Goal: Information Seeking & Learning: Learn about a topic

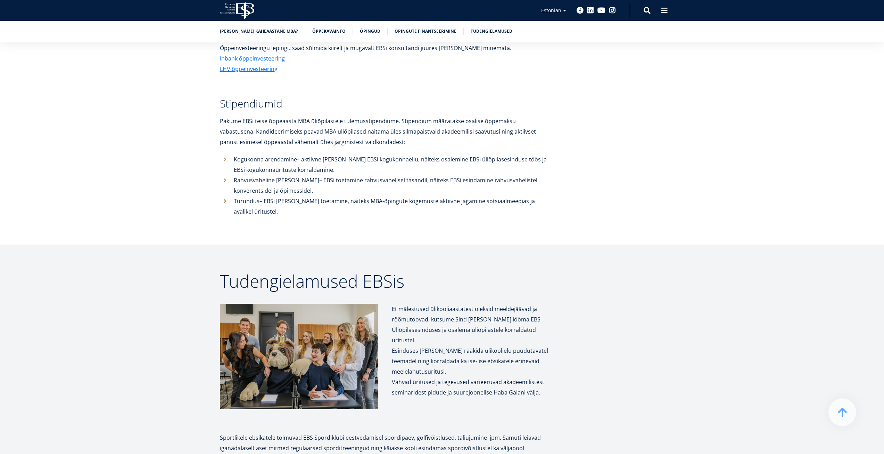
scroll to position [2613, 0]
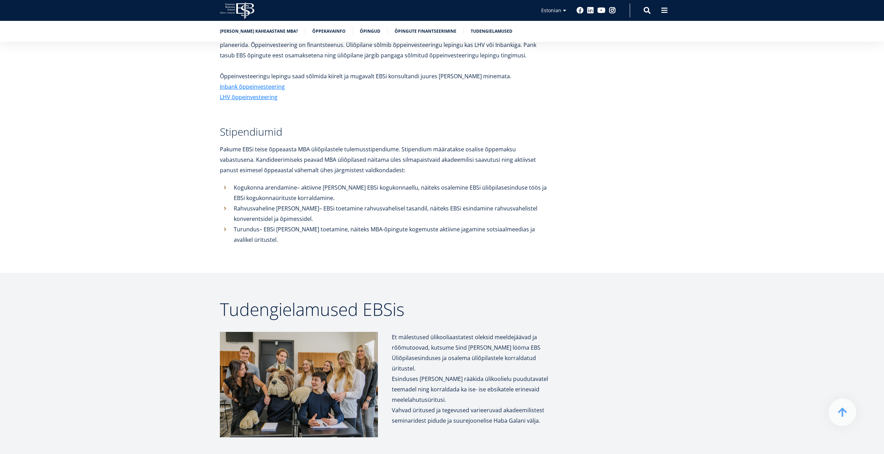
click at [291, 342] on img at bounding box center [299, 384] width 158 height 105
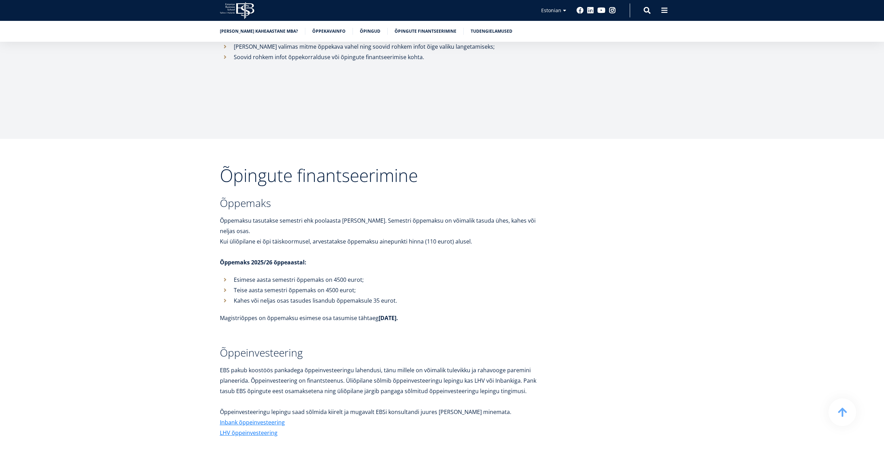
scroll to position [2265, 0]
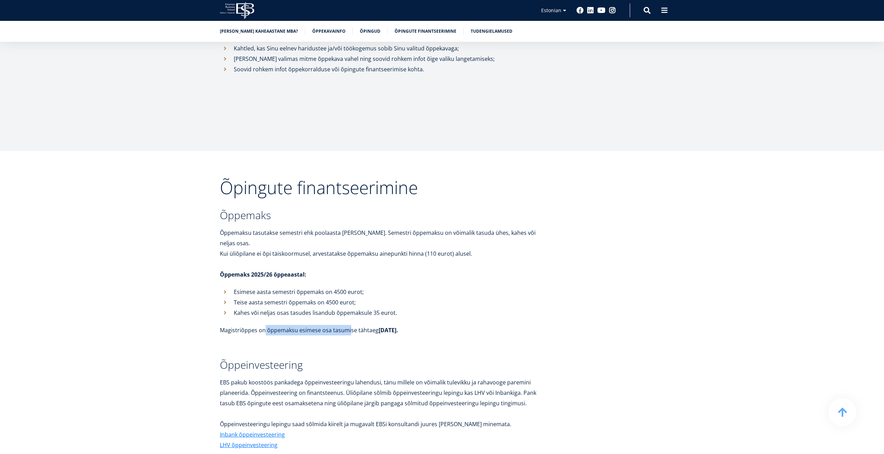
drag, startPoint x: 264, startPoint y: 309, endPoint x: 349, endPoint y: 310, distance: 84.8
click at [349, 325] on p "Magistriõppes on õppemaksu esimese osa tasumise tähtaeg [DATE]." at bounding box center [385, 330] width 330 height 10
drag, startPoint x: 345, startPoint y: 309, endPoint x: 262, endPoint y: 311, distance: 83.4
click at [262, 325] on p "Magistriõppes on õppemaksu esimese osa tasumise tähtaeg [DATE]." at bounding box center [385, 330] width 330 height 10
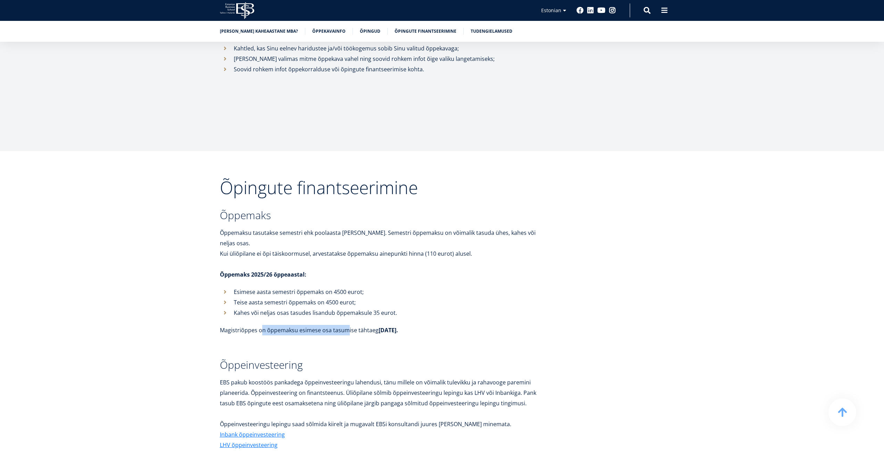
click at [263, 325] on p "Magistriõppes on õppemaksu esimese osa tasumise tähtaeg [DATE]." at bounding box center [385, 330] width 330 height 10
drag, startPoint x: 262, startPoint y: 311, endPoint x: 354, endPoint y: 308, distance: 92.1
click at [354, 325] on p "Magistriõppes on õppemaksu esimese osa tasumise tähtaeg [DATE]." at bounding box center [385, 330] width 330 height 10
drag, startPoint x: 303, startPoint y: 308, endPoint x: 218, endPoint y: 308, distance: 84.8
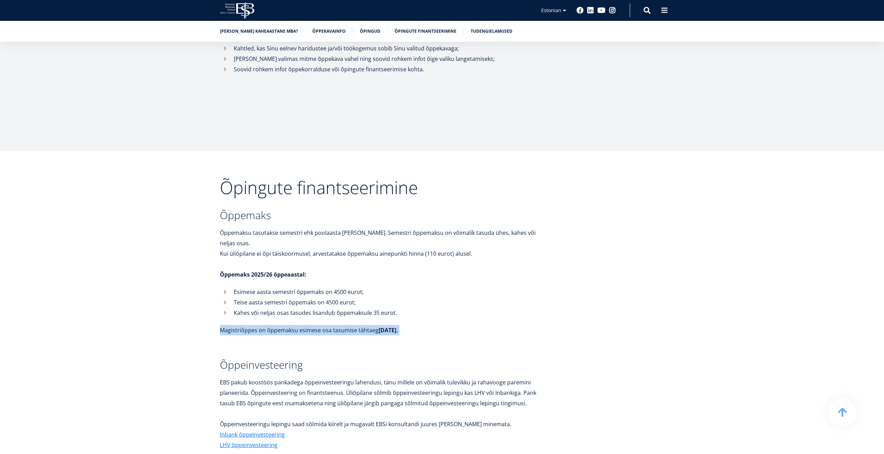
click at [218, 308] on div "Õpingute finantseerimine Õppemaks Õppemaksu tasutakse semestri ehk poolaasta [P…" at bounding box center [442, 386] width 500 height 414
drag, startPoint x: 259, startPoint y: 310, endPoint x: 359, endPoint y: 310, distance: 100.1
click at [359, 325] on p "Magistriõppes on õppemaksu esimese osa tasumise tähtaeg [DATE]." at bounding box center [385, 330] width 330 height 10
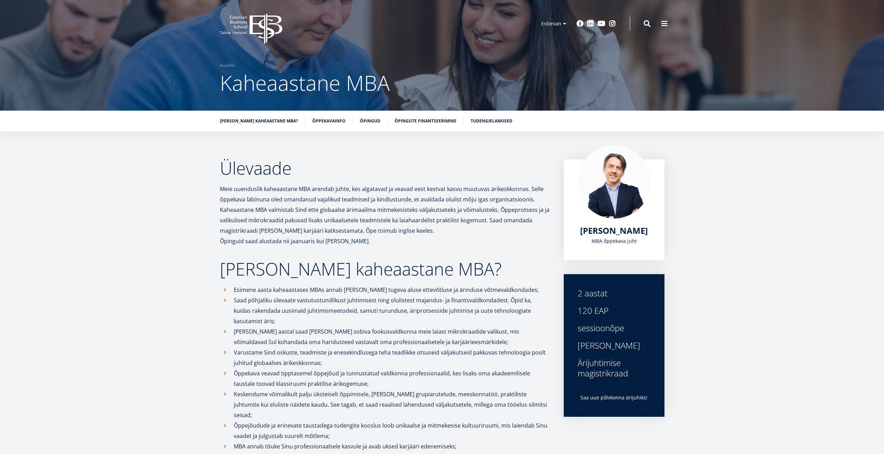
scroll to position [0, 0]
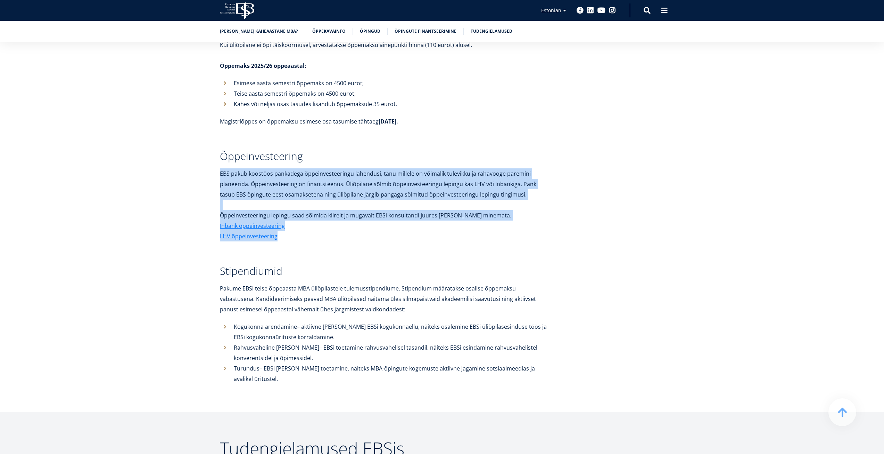
drag, startPoint x: 217, startPoint y: 149, endPoint x: 356, endPoint y: 210, distance: 151.9
click at [356, 210] on div "Õpingute finantseerimine Õppemaks Õppemaksu tasutakse semestri ehk poolaasta [P…" at bounding box center [442, 177] width 500 height 414
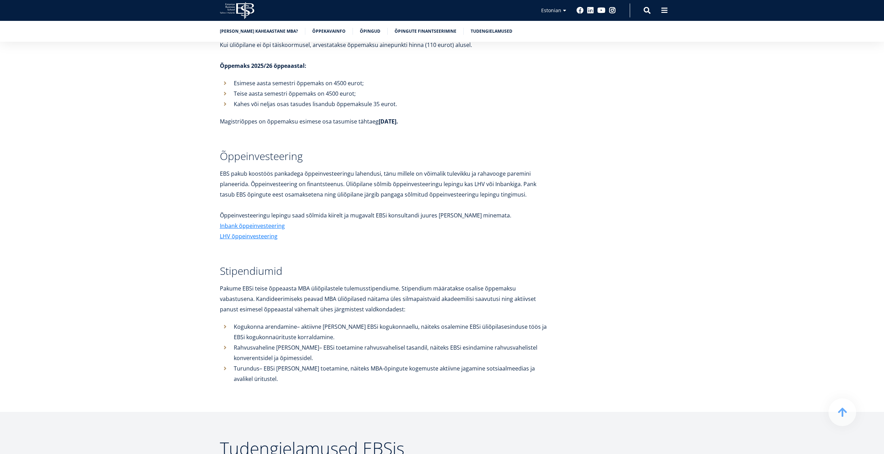
click at [356, 231] on p "LHV õppeinvesteering" at bounding box center [385, 236] width 330 height 10
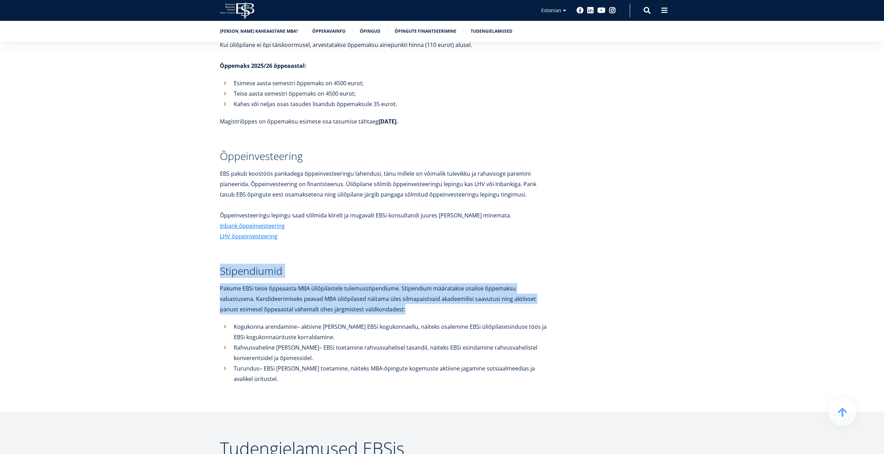
drag, startPoint x: 213, startPoint y: 252, endPoint x: 378, endPoint y: 285, distance: 167.8
click at [378, 285] on div "Õpingute finantseerimine Õppemaks Õppemaksu tasutakse semestri ehk poolaasta ka…" at bounding box center [442, 177] width 500 height 414
click at [378, 285] on p "Pakume EBSi teise õppeaasta MBA üliõpilastele tulemusstipendiume. Stipendium mä…" at bounding box center [385, 298] width 330 height 31
drag, startPoint x: 376, startPoint y: 288, endPoint x: 214, endPoint y: 269, distance: 162.7
click at [214, 269] on div "Õpingute finantseerimine Õppemaks Õppemaksu tasutakse semestri ehk poolaasta ka…" at bounding box center [442, 177] width 500 height 414
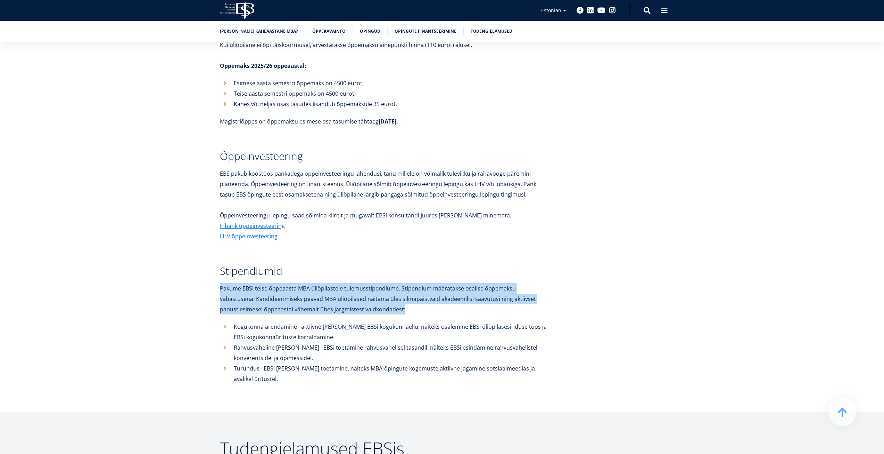
click at [214, 269] on div "Õpingute finantseerimine Õppemaks Õppemaksu tasutakse semestri ehk poolaasta ka…" at bounding box center [442, 177] width 500 height 414
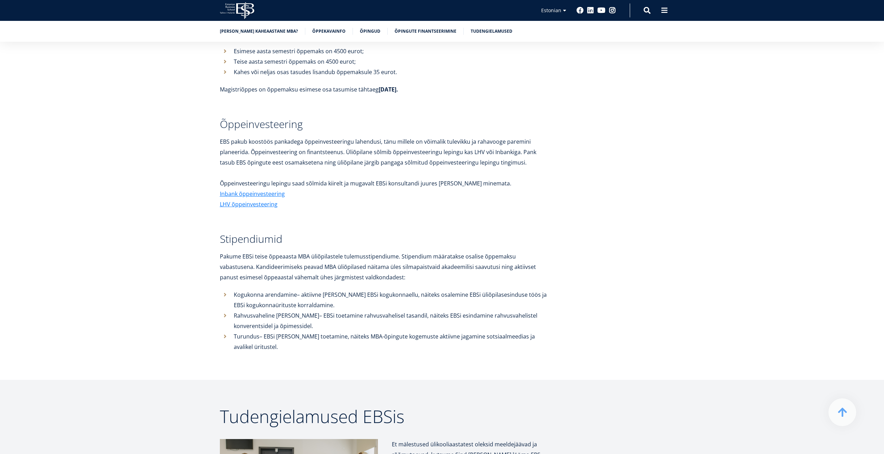
scroll to position [2543, 0]
